Goal: Task Accomplishment & Management: Manage account settings

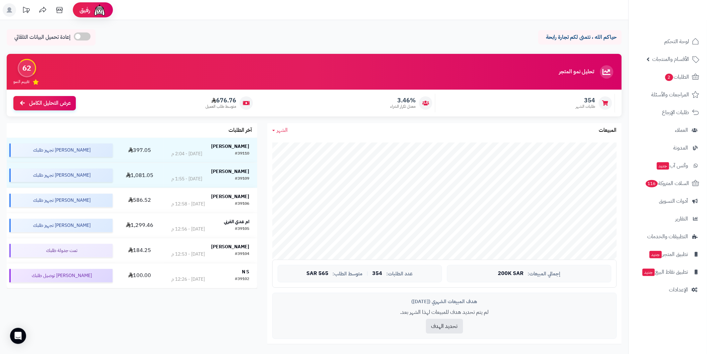
drag, startPoint x: 459, startPoint y: 28, endPoint x: 463, endPoint y: 30, distance: 4.9
click at [459, 28] on div "حياكم الله ، نتمنى لكم تجارة رابحة إعادة تحميل البيانات التلقائي الرئيسية لوحة …" at bounding box center [314, 299] width 629 height 559
click at [673, 75] on span "2" at bounding box center [670, 77] width 8 height 7
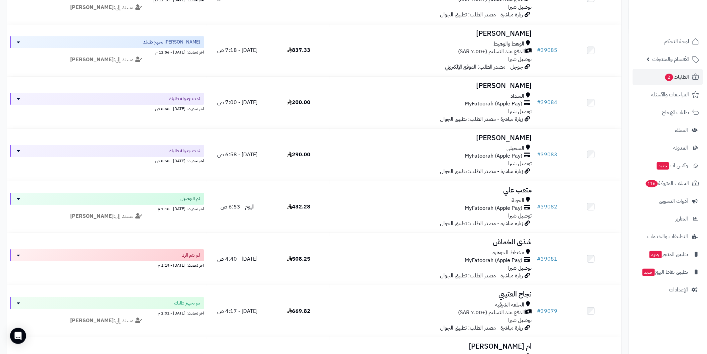
scroll to position [1382, 0]
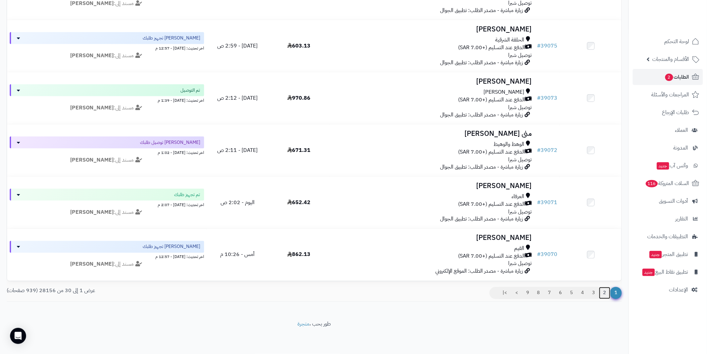
click at [602, 291] on link "2" at bounding box center [604, 293] width 11 height 12
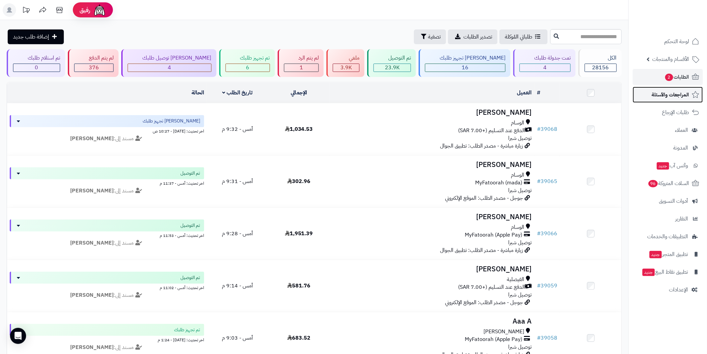
click at [680, 87] on link "المراجعات والأسئلة" at bounding box center [668, 95] width 70 height 16
click at [678, 74] on span "الطلبات 2" at bounding box center [677, 76] width 25 height 9
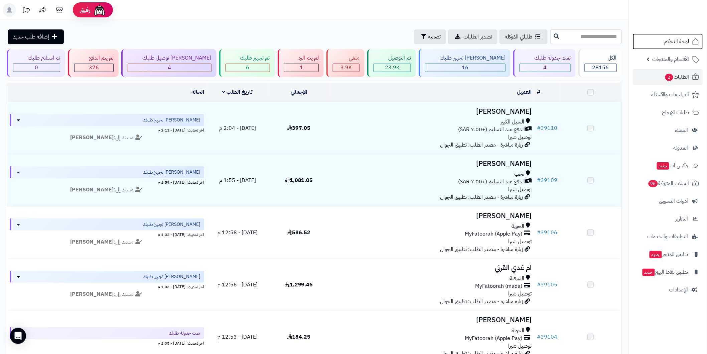
click at [673, 41] on span "لوحة التحكم" at bounding box center [677, 41] width 25 height 9
